Goal: Task Accomplishment & Management: Use online tool/utility

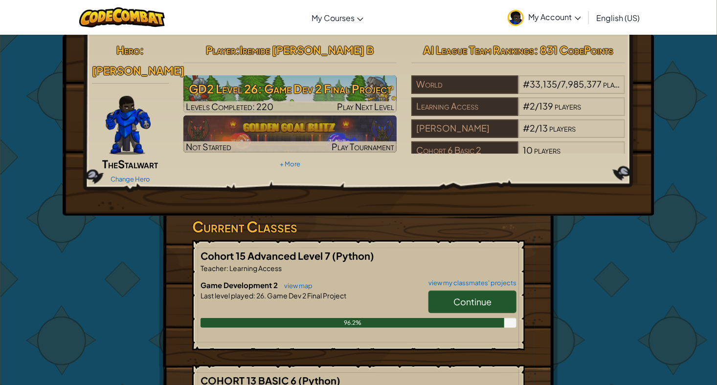
click at [478, 296] on span "Continue" at bounding box center [472, 301] width 38 height 11
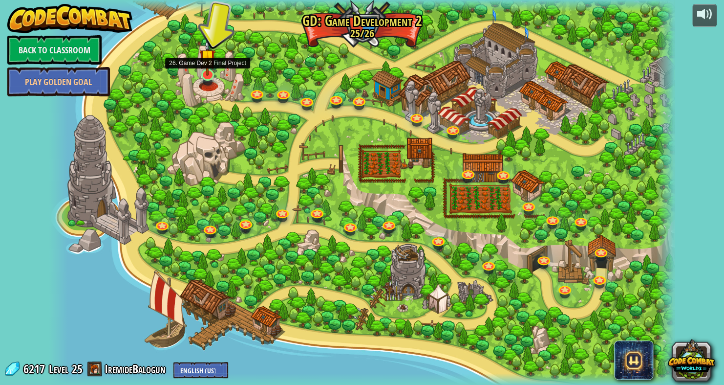
click at [209, 75] on img at bounding box center [207, 57] width 16 height 37
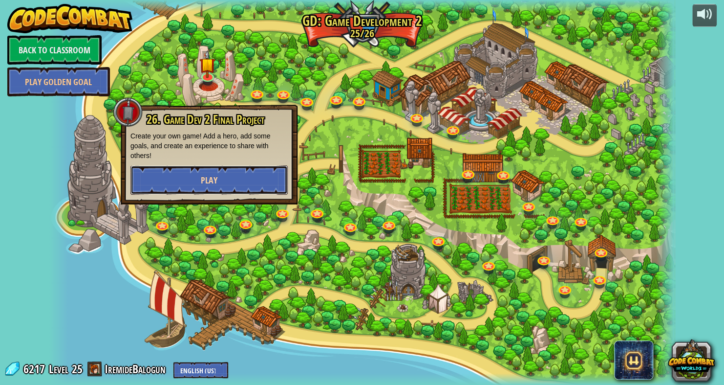
click at [240, 180] on button "Play" at bounding box center [209, 179] width 157 height 29
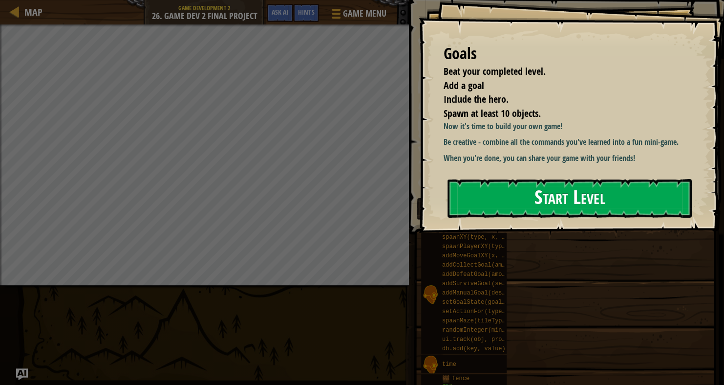
click at [507, 195] on button "Start Level" at bounding box center [570, 198] width 244 height 39
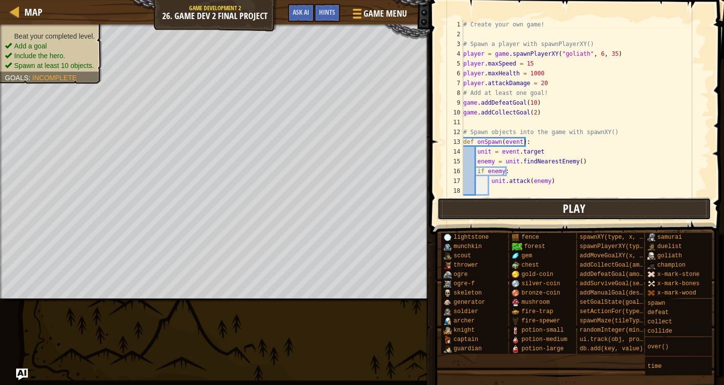
click at [627, 217] on button "Play" at bounding box center [574, 208] width 274 height 22
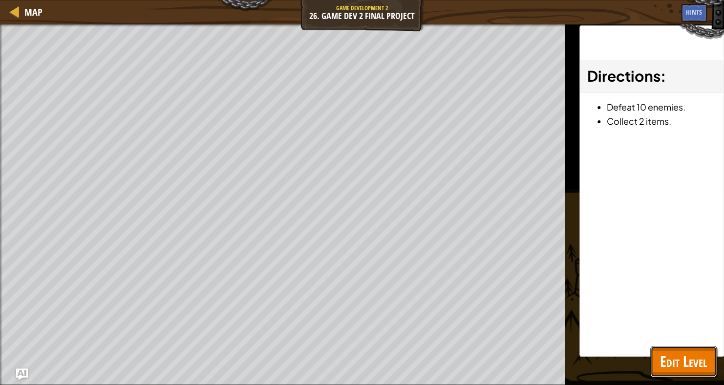
click at [669, 357] on span "Edit Level" at bounding box center [683, 361] width 47 height 20
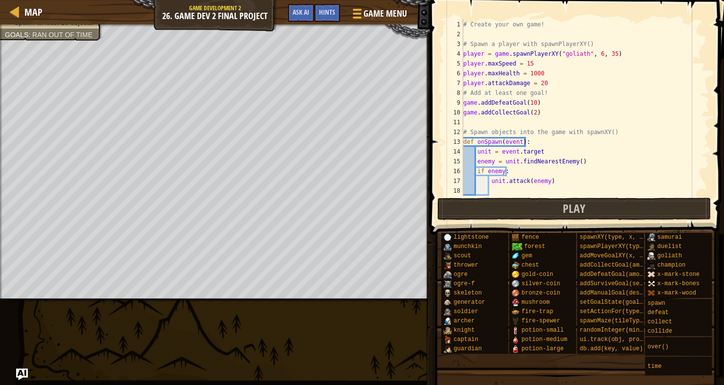
click at [708, 59] on div "1 2 3 4 5 6 7 8 9 10 11 12 13 14 15 16 17 18 19 # Create your own game! # Spawn…" at bounding box center [575, 136] width 297 height 263
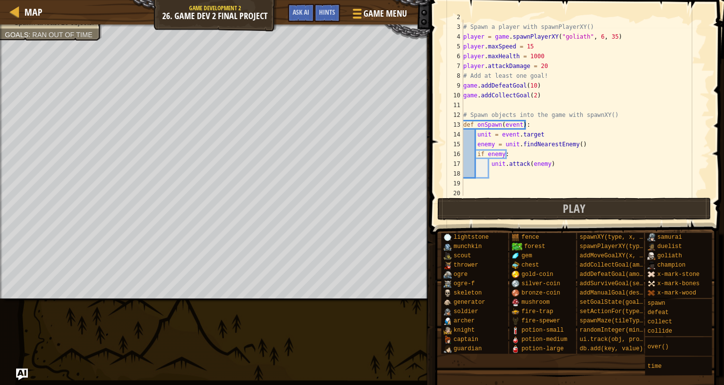
scroll to position [8, 0]
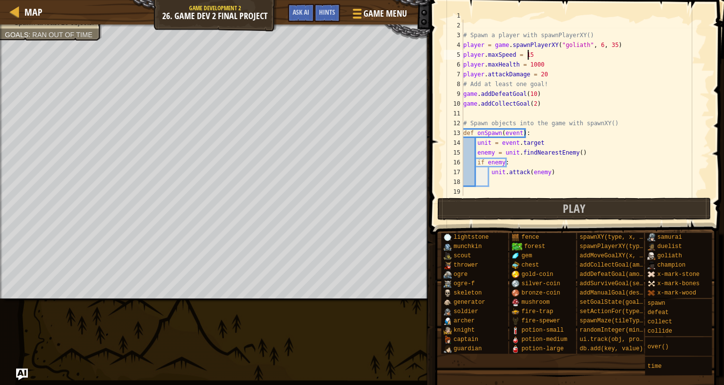
click at [703, 54] on div at bounding box center [705, 108] width 10 height 176
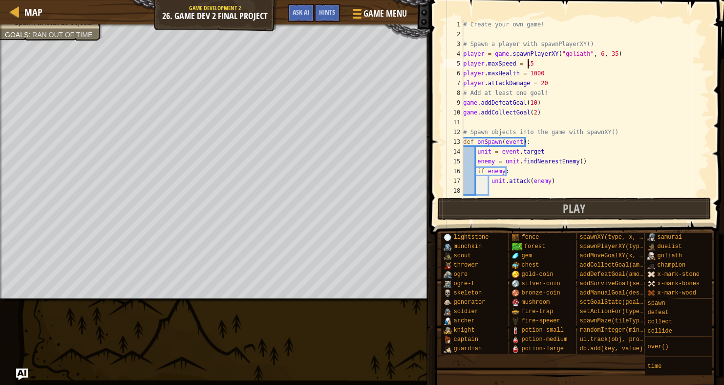
scroll to position [0, 0]
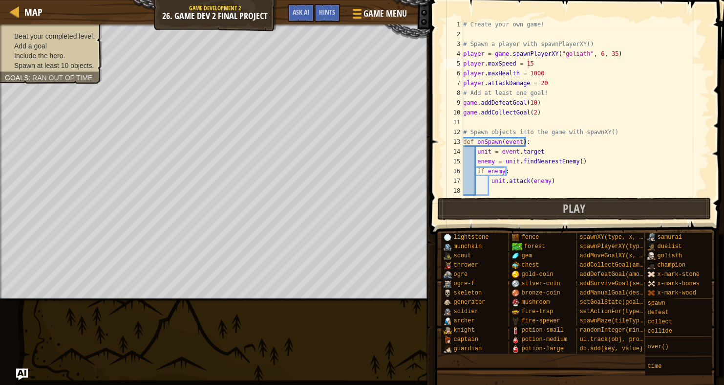
drag, startPoint x: 98, startPoint y: 28, endPoint x: 67, endPoint y: 60, distance: 44.2
click at [67, 60] on div "Beat your completed level. Add a goal Include the hero. Spawn at least 10 objec…" at bounding box center [45, 50] width 113 height 65
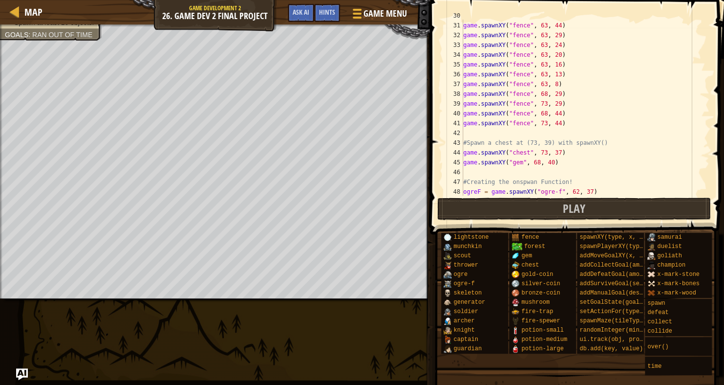
scroll to position [294, 0]
click at [557, 63] on div "game . spawnXY ( "fence" , 63 , 44 ) game . spawnXY ( "fence" , 63 , 29 ) game …" at bounding box center [581, 117] width 241 height 196
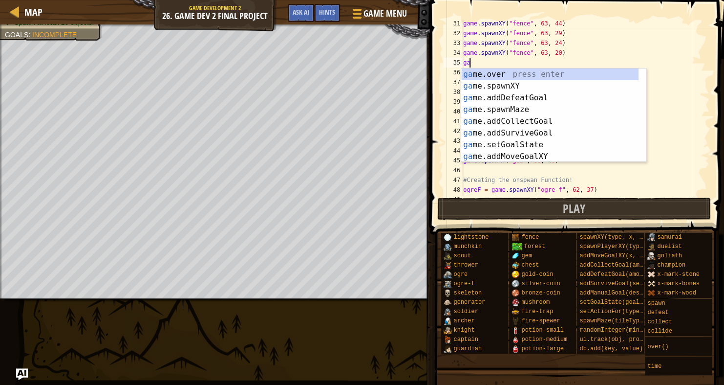
type textarea "g"
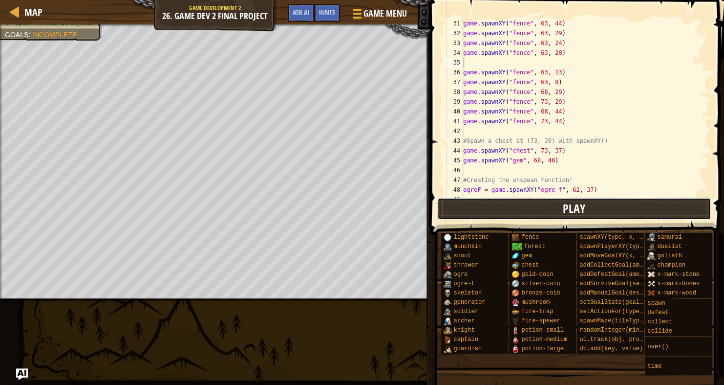
click at [519, 208] on button "Play" at bounding box center [574, 208] width 274 height 22
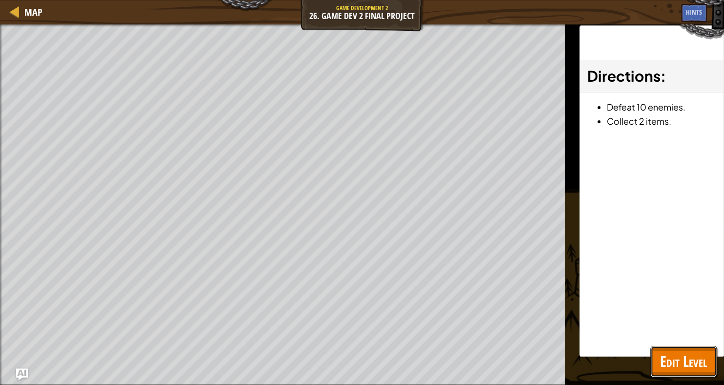
click at [678, 358] on span "Edit Level" at bounding box center [683, 361] width 47 height 20
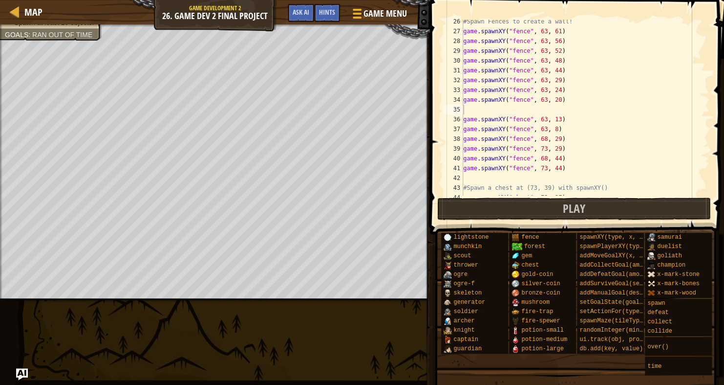
scroll to position [236, 0]
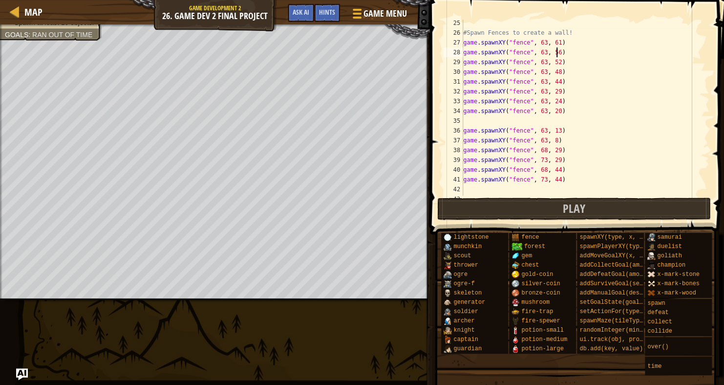
click at [564, 53] on div "#Spawn Fences to create a wall! game . spawnXY ( "fence" , 63 , 61 ) game . spa…" at bounding box center [581, 116] width 241 height 196
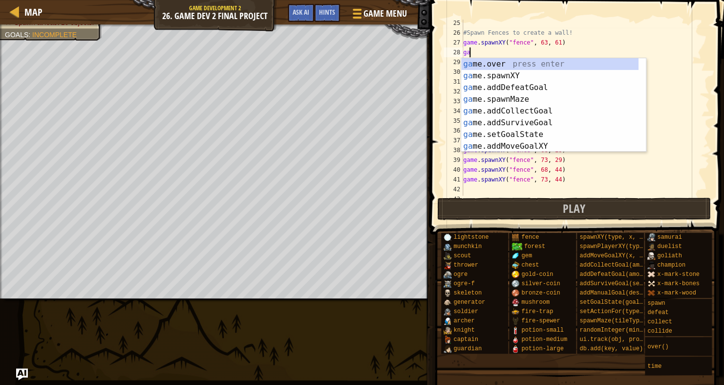
type textarea "g"
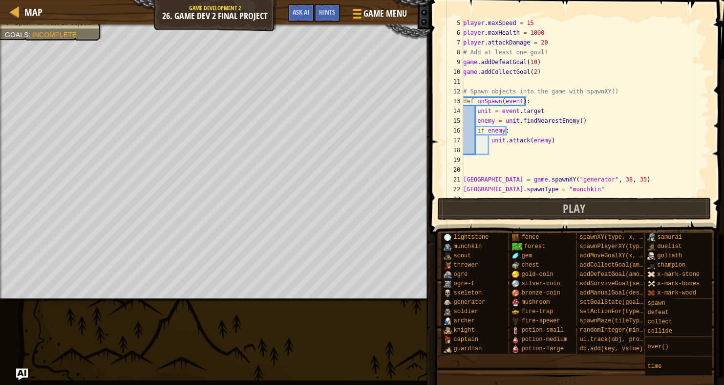
scroll to position [41, 0]
click at [530, 68] on div "player . maxSpeed = 15 player . maxHealth = 1000 player . attackDamage = 20 # A…" at bounding box center [581, 116] width 241 height 196
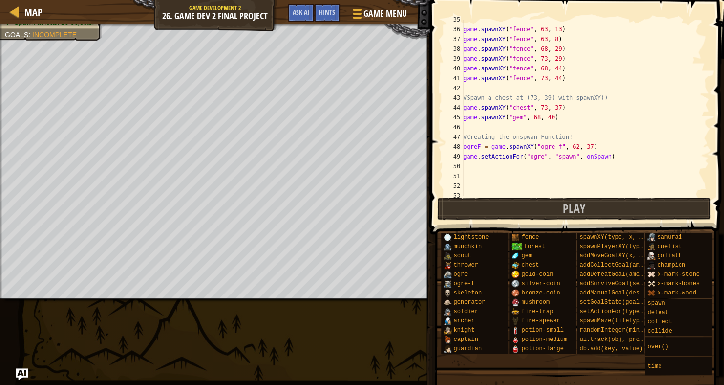
scroll to position [350, 0]
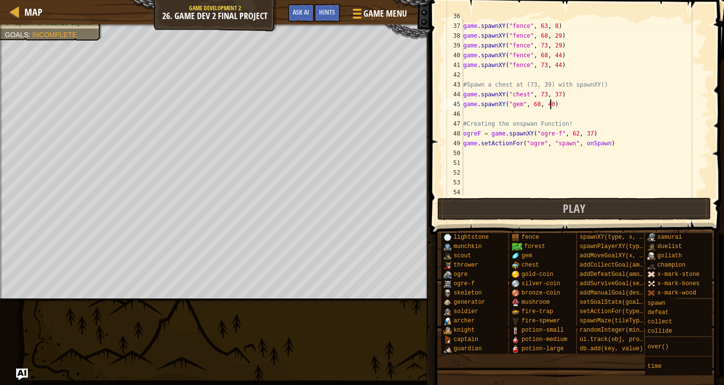
click at [563, 107] on div "game . spawnXY ( "fence" , 63 , 13 ) game . spawnXY ( "fence" , 63 , 8 ) game .…" at bounding box center [581, 109] width 241 height 196
type textarea "game.spawnXY("gem", 68, 40)"
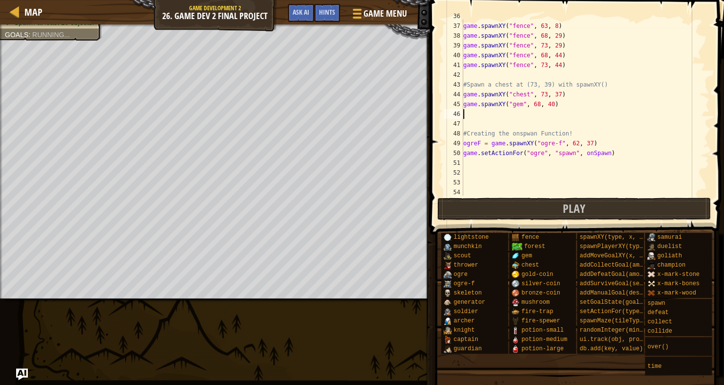
scroll to position [4, 0]
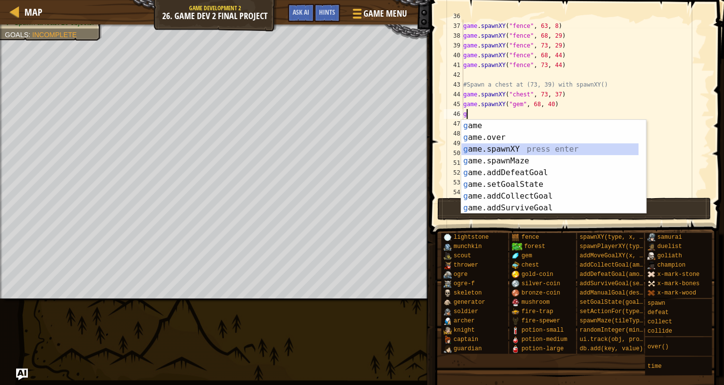
click at [509, 152] on div "g ame press enter g ame.over press enter g ame.spawnXY press enter g ame.spawnM…" at bounding box center [549, 178] width 177 height 117
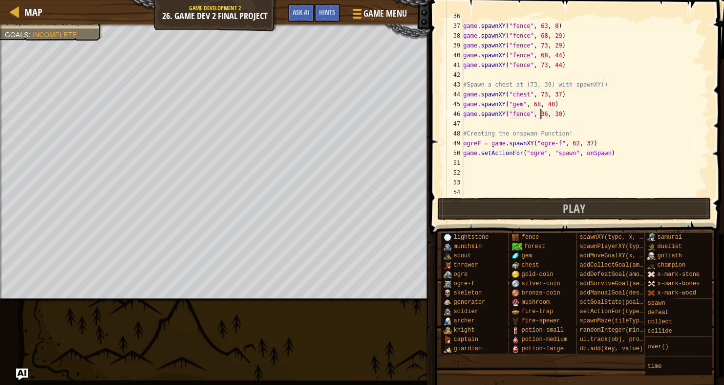
click at [541, 115] on div "game . spawnXY ( "fence" , 63 , 13 ) game . spawnXY ( "fence" , 63 , 8 ) game .…" at bounding box center [581, 109] width 241 height 196
click at [553, 114] on div "game . spawnXY ( "fence" , 63 , 13 ) game . spawnXY ( "fence" , 63 , 8 ) game .…" at bounding box center [581, 109] width 241 height 196
click at [523, 113] on div "game . spawnXY ( "fence" , 63 , 13 ) game . spawnXY ( "fence" , 63 , 8 ) game .…" at bounding box center [581, 109] width 241 height 196
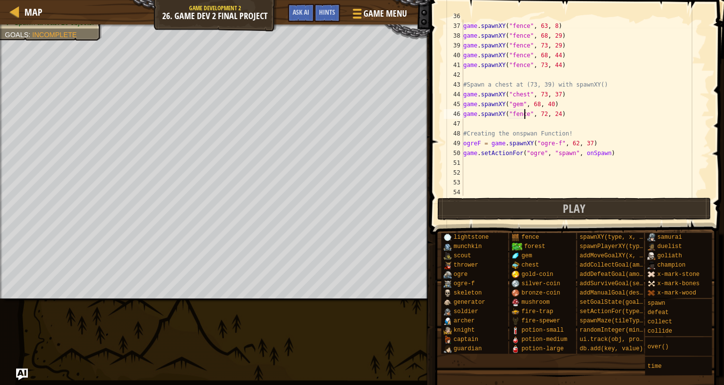
click at [524, 113] on div "game . spawnXY ( "fence" , 63 , 13 ) game . spawnXY ( "fence" , 63 , 8 ) game .…" at bounding box center [581, 109] width 241 height 196
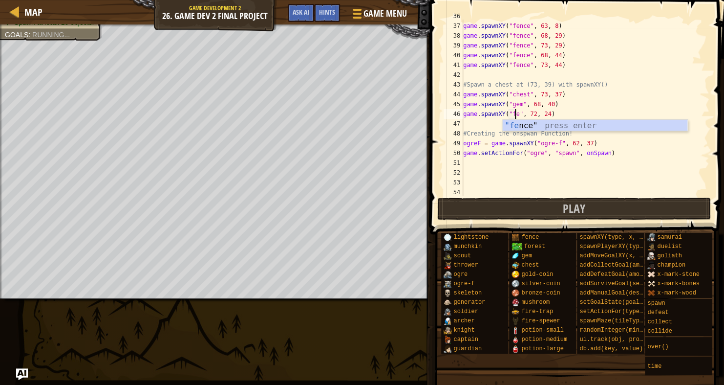
scroll to position [4, 6]
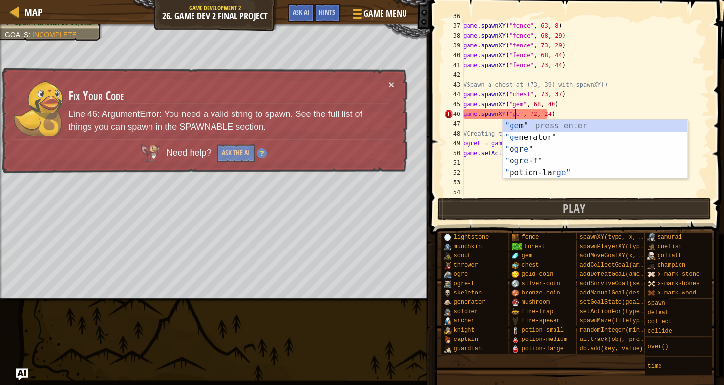
type textarea "game.spawnXY("gem", 72, 24)"
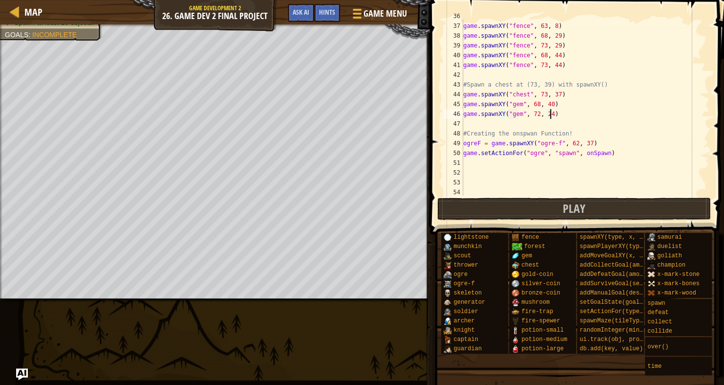
click at [559, 111] on div "game . spawnXY ( "fence" , 63 , 13 ) game . spawnXY ( "fence" , 63 , 8 ) game .…" at bounding box center [581, 109] width 241 height 196
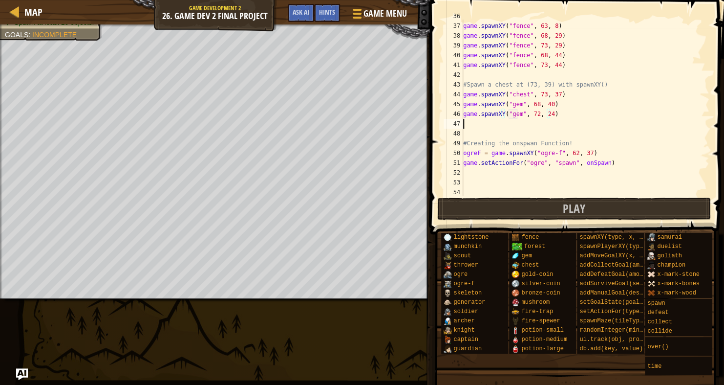
scroll to position [4, 0]
click at [555, 109] on div "game . spawnXY ( "fence" , 63 , 13 ) game . spawnXY ( "fence" , 63 , 8 ) game .…" at bounding box center [581, 109] width 241 height 196
type textarea "game.spawnXY("gem", 72, 24)"
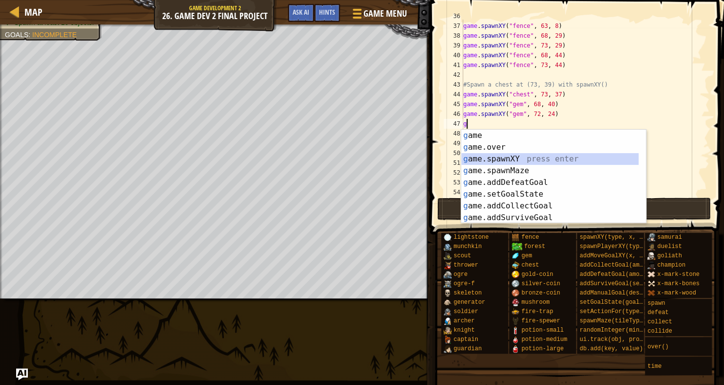
click at [508, 163] on div "g ame press enter g ame.over press enter g ame.spawnXY press enter g ame.spawnM…" at bounding box center [553, 188] width 185 height 117
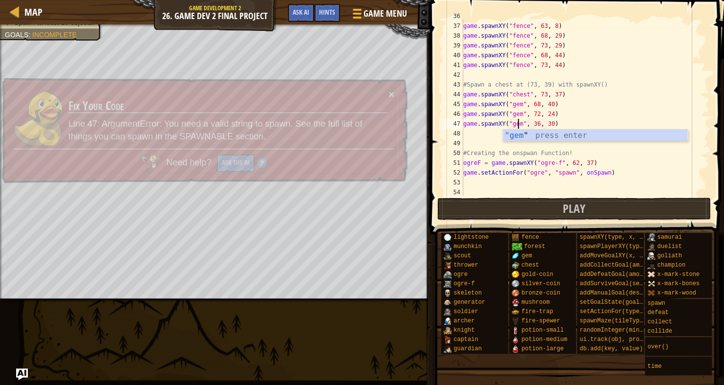
scroll to position [4, 4]
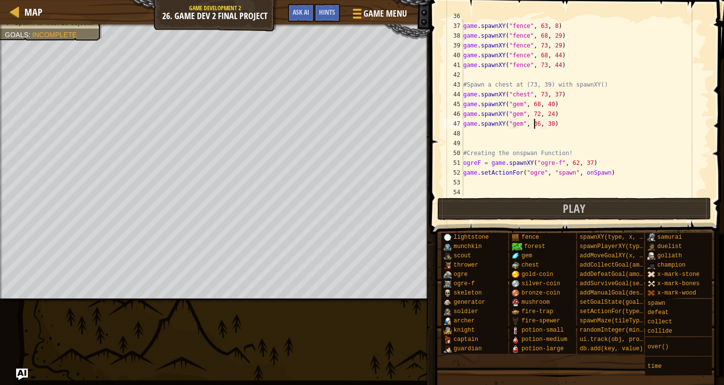
click at [534, 123] on div "game . spawnXY ( "fence" , 63 , 13 ) game . spawnXY ( "fence" , 63 , 8 ) game .…" at bounding box center [581, 109] width 241 height 196
click at [545, 123] on div "game . spawnXY ( "fence" , 63 , 13 ) game . spawnXY ( "fence" , 63 , 8 ) game .…" at bounding box center [581, 109] width 241 height 196
type textarea "game.spawnXY("gem", 72, 53)"
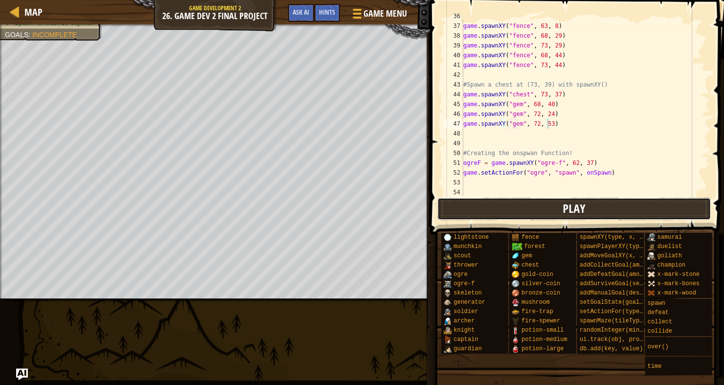
click at [511, 205] on button "Play" at bounding box center [574, 208] width 274 height 22
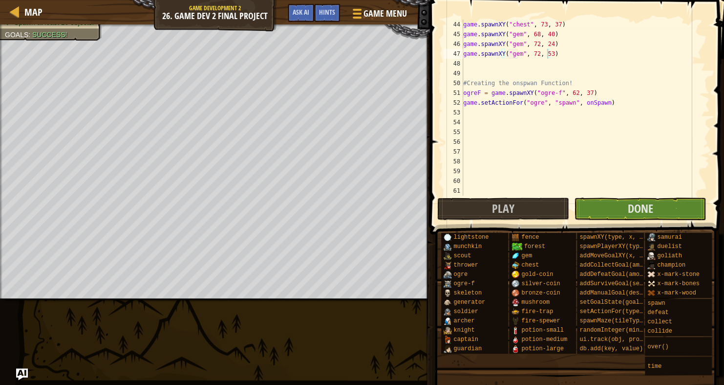
scroll to position [4, 0]
click at [469, 179] on div "game . spawnXY ( "chest" , 73 , 37 ) game . spawnXY ( "gem" , 68 , 40 ) game . …" at bounding box center [581, 118] width 241 height 196
click at [464, 168] on div "game . spawnXY ( "chest" , 73 , 37 ) game . spawnXY ( "gem" , 68 , 40 ) game . …" at bounding box center [581, 118] width 241 height 196
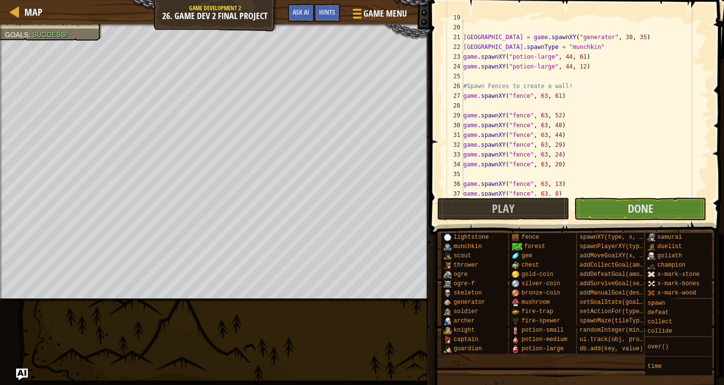
scroll to position [182, 0]
click at [477, 28] on div "Boulder = game . spawnXY ( "generator" , 38 , 35 ) [GEOGRAPHIC_DATA] . spawnTyp…" at bounding box center [581, 111] width 241 height 196
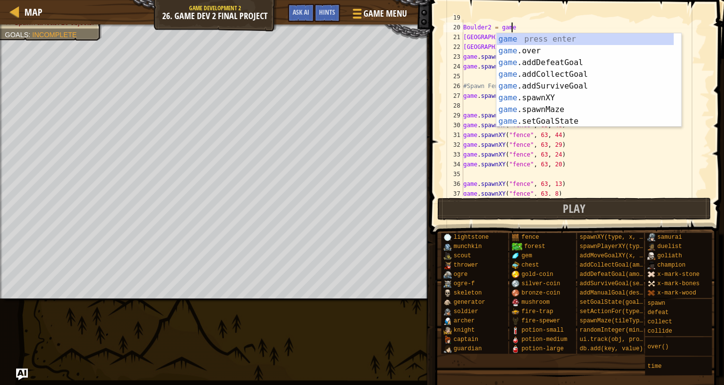
scroll to position [4, 3]
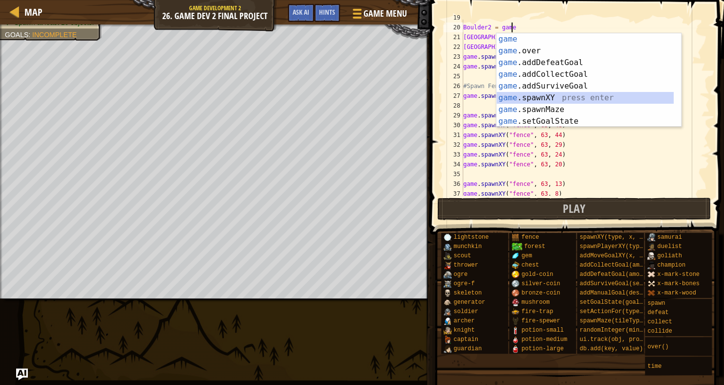
click at [545, 95] on div "game press enter game .over press enter game .addDefeatGoal press enter game .a…" at bounding box center [585, 91] width 177 height 117
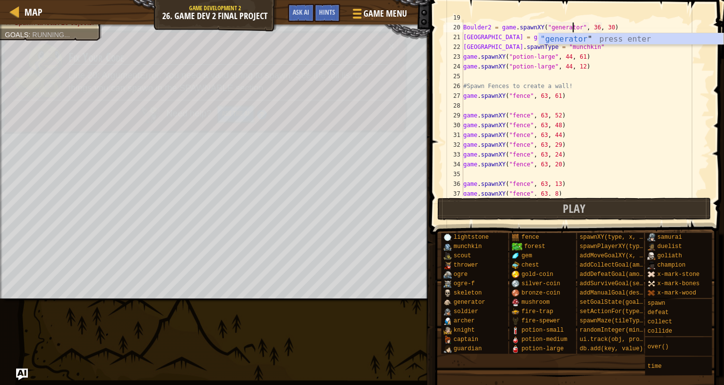
scroll to position [4, 9]
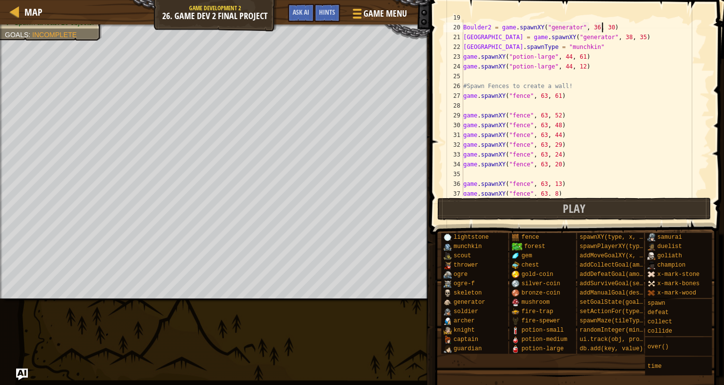
click at [602, 24] on div "Boulder2 = game . spawnXY ( "generator" , 36 , 30 ) Boulder = game . spawnXY ( …" at bounding box center [581, 111] width 241 height 196
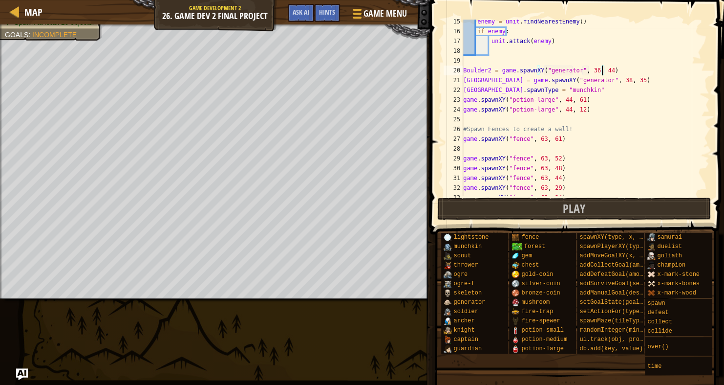
scroll to position [141, 0]
click at [571, 90] on div "enemy = unit . findNearestEnemy ( ) if enemy : unit . attack ( enemy ) Boulder2…" at bounding box center [581, 113] width 241 height 196
type textarea "Boulder.spawnType = "munchkin""
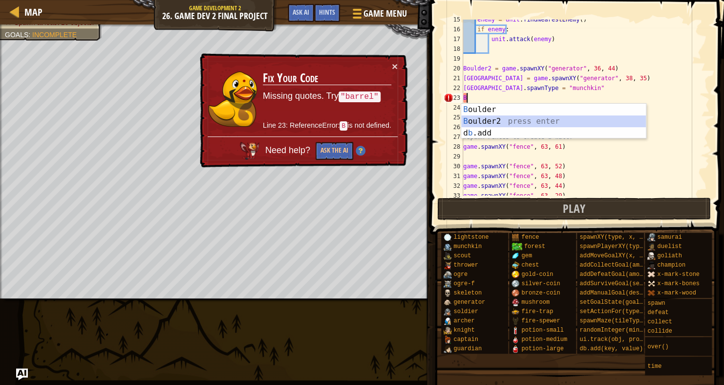
click at [540, 120] on div "B oulder press enter B oulder2 press enter d b .add press enter" at bounding box center [553, 133] width 185 height 59
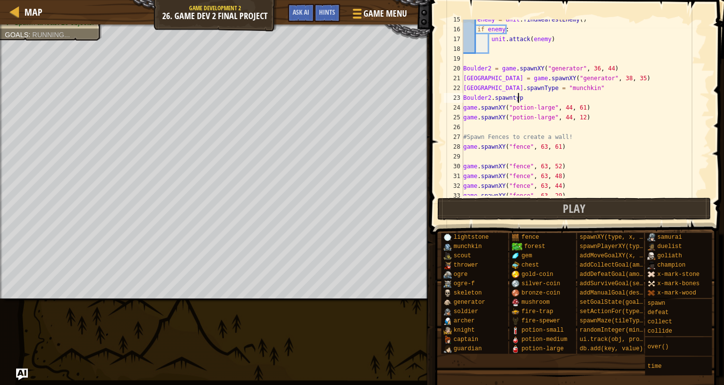
scroll to position [4, 4]
click at [511, 96] on div "enemy = unit . findNearestEnemy ( ) if enemy : unit . attack ( enemy ) Boulder2…" at bounding box center [581, 113] width 241 height 196
click at [526, 96] on div "enemy = unit . findNearestEnemy ( ) if enemy : unit . attack ( enemy ) Boulder2…" at bounding box center [581, 113] width 241 height 196
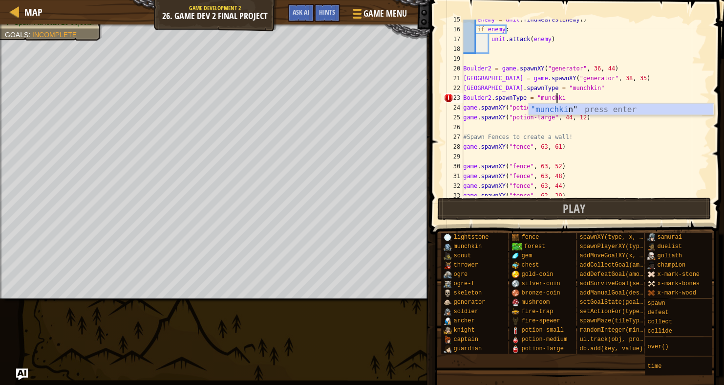
scroll to position [4, 7]
click at [577, 109] on div ""munchkin " press enter" at bounding box center [621, 121] width 185 height 35
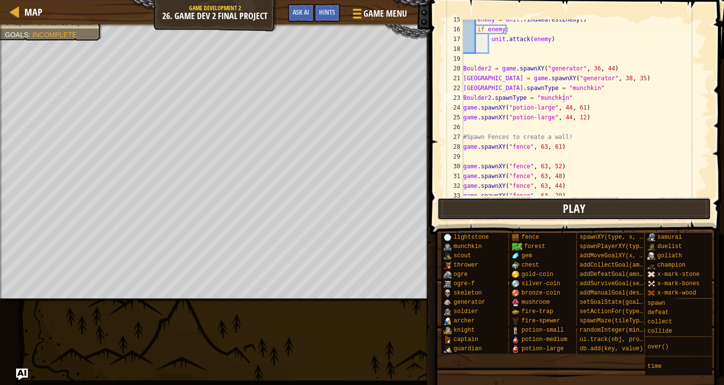
click at [566, 202] on span "Play" at bounding box center [574, 208] width 22 height 16
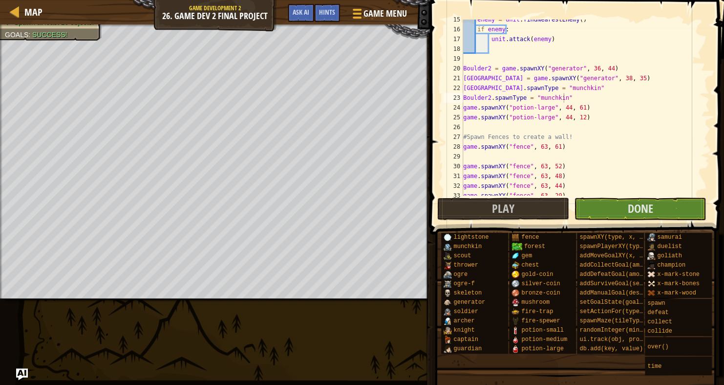
scroll to position [0, 0]
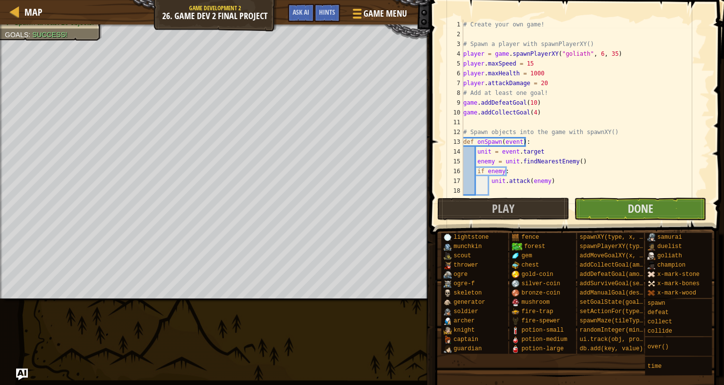
type textarea "# Create your own game!"
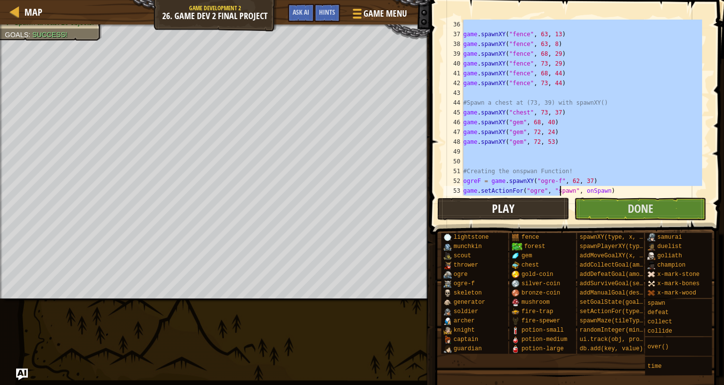
scroll to position [430, 0]
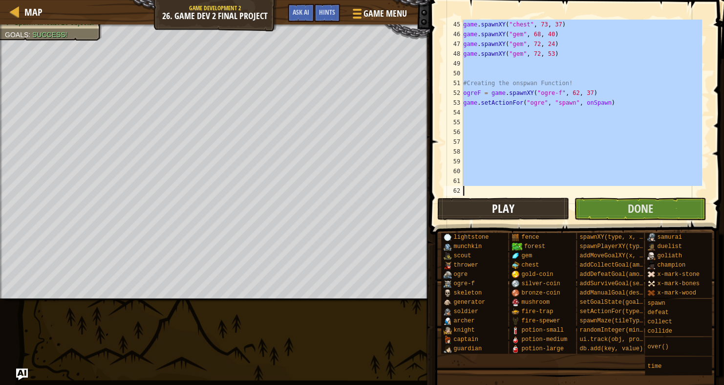
drag, startPoint x: 463, startPoint y: 22, endPoint x: 559, endPoint y: 203, distance: 204.4
click at [559, 203] on div "# Create your own game! 45 46 47 48 49 50 51 52 53 54 55 56 57 58 59 60 61 62 g…" at bounding box center [575, 136] width 297 height 263
click at [428, 100] on span at bounding box center [578, 103] width 302 height 263
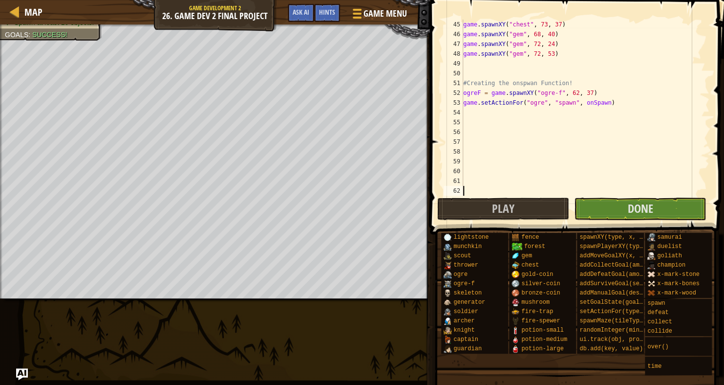
scroll to position [0, 0]
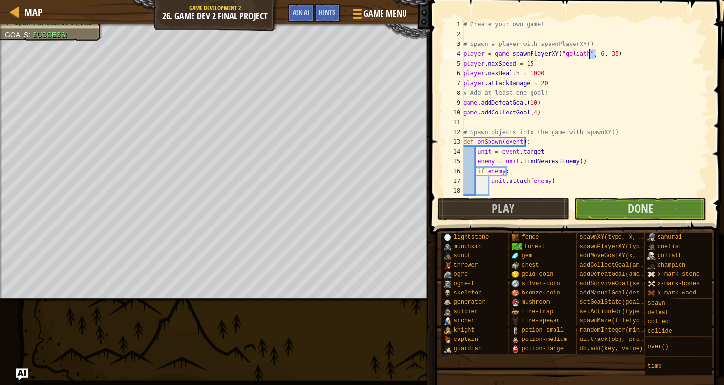
click at [589, 52] on div "# Create your own game! # Spawn a player with spawnPlayerXY() player = game . s…" at bounding box center [581, 118] width 241 height 196
type textarea "player = game.spawnPlayerXY("goliath", 6, 35)"
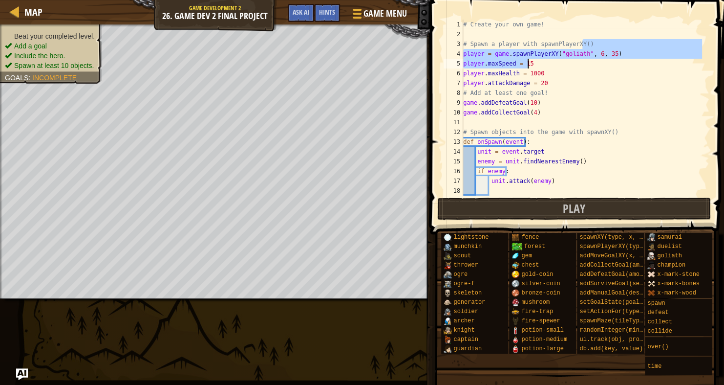
drag, startPoint x: 702, startPoint y: 44, endPoint x: 706, endPoint y: 55, distance: 11.9
click at [706, 55] on div at bounding box center [705, 108] width 10 height 176
drag, startPoint x: 701, startPoint y: 51, endPoint x: 708, endPoint y: 54, distance: 7.3
click at [708, 54] on div at bounding box center [705, 108] width 10 height 176
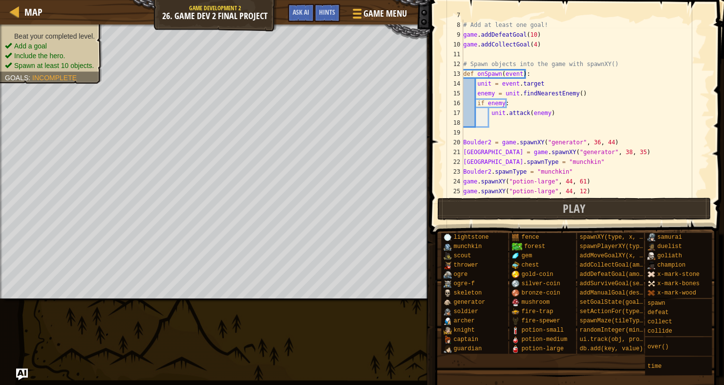
scroll to position [65, 0]
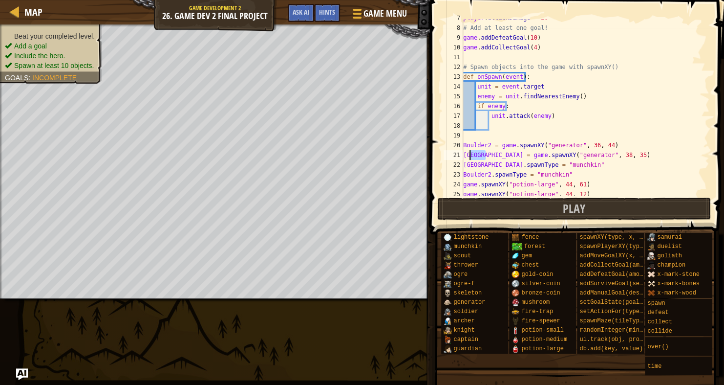
drag, startPoint x: 485, startPoint y: 156, endPoint x: 465, endPoint y: 159, distance: 20.2
click at [465, 159] on div "player . attackDamage = 20 # Add at least one goal! game . addDefeatGoal ( 10 )…" at bounding box center [581, 111] width 241 height 196
click at [607, 154] on div "player . attackDamage = 20 # Add at least one goal! game . addDefeatGoal ( 10 )…" at bounding box center [581, 111] width 241 height 196
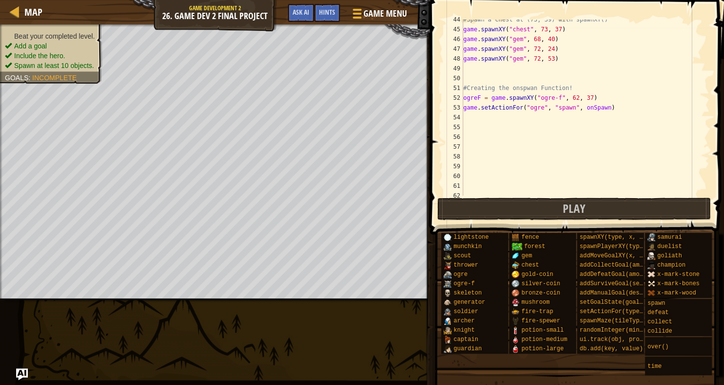
scroll to position [430, 0]
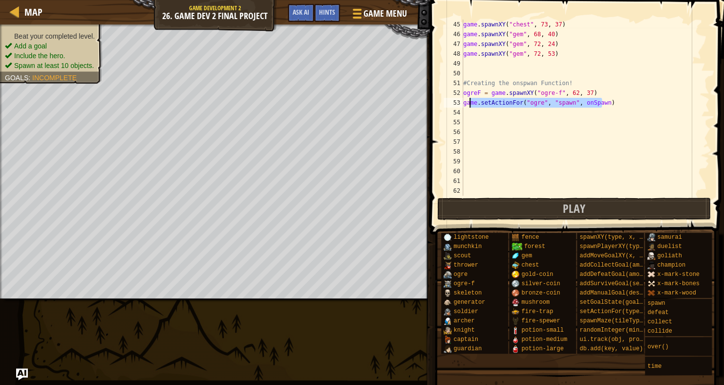
drag, startPoint x: 610, startPoint y: 101, endPoint x: 468, endPoint y: 104, distance: 142.8
click at [468, 104] on div "game . spawnXY ( "chest" , 73 , 37 ) game . spawnXY ( "gem" , 68 , 40 ) game . …" at bounding box center [581, 118] width 241 height 196
type textarea "game.setActionFor("ogre", "spawn", onSpawn)"
click at [463, 111] on div "54" at bounding box center [454, 113] width 20 height 10
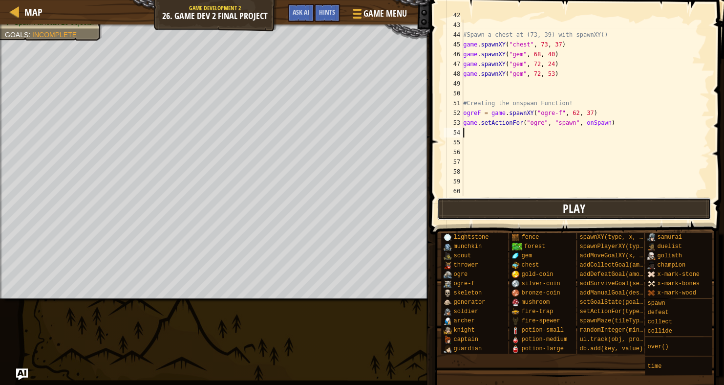
click at [557, 213] on button "Play" at bounding box center [574, 208] width 274 height 22
